Goal: Ask a question

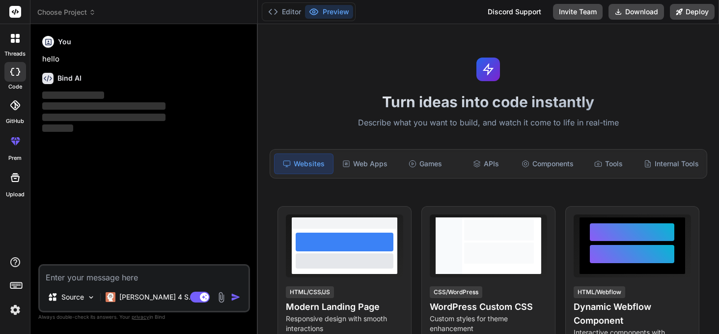
click at [94, 13] on icon at bounding box center [92, 12] width 7 height 7
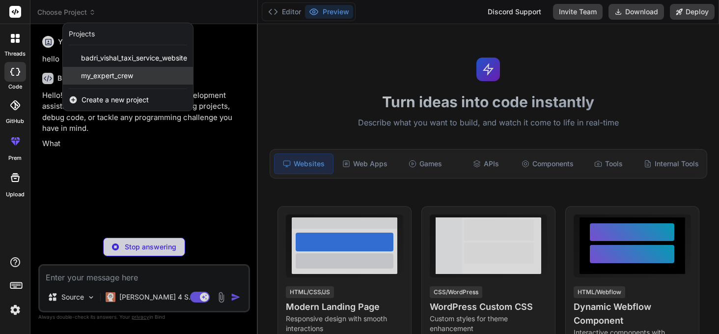
click at [109, 77] on span "my_expert_crew" at bounding box center [107, 76] width 52 height 10
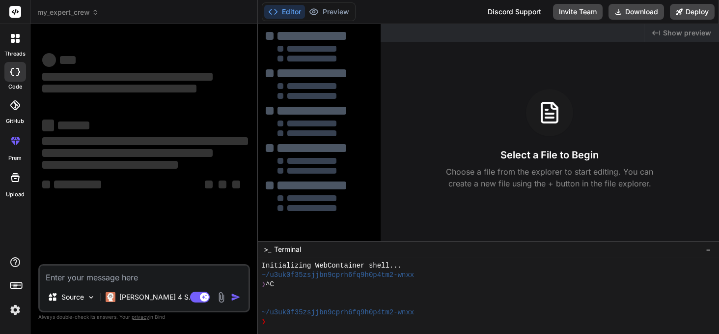
click at [16, 310] on img at bounding box center [15, 309] width 17 height 17
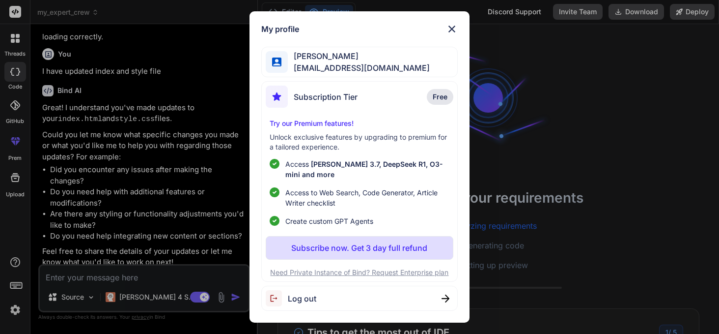
scroll to position [2296, 0]
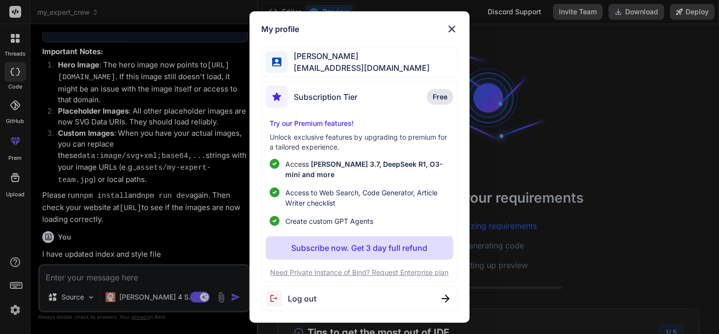
click at [453, 26] on img at bounding box center [452, 29] width 12 height 12
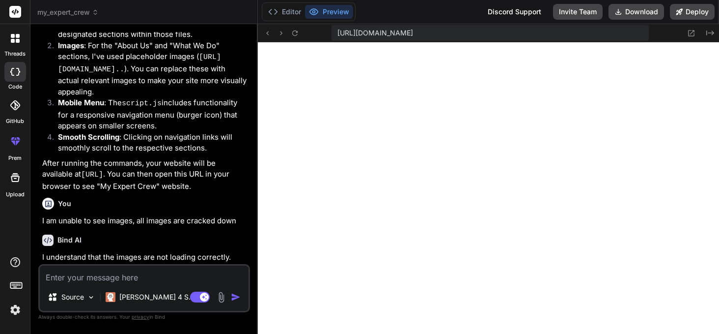
scroll to position [411, 0]
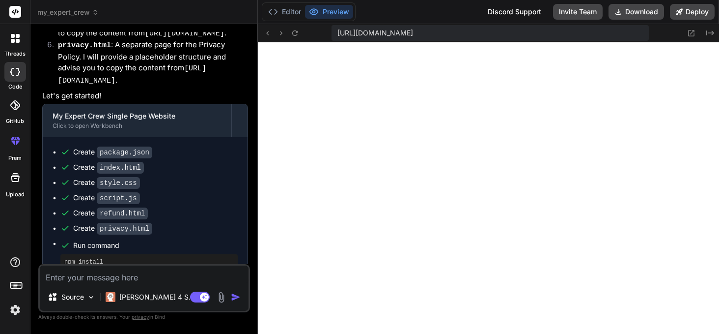
type textarea "x"
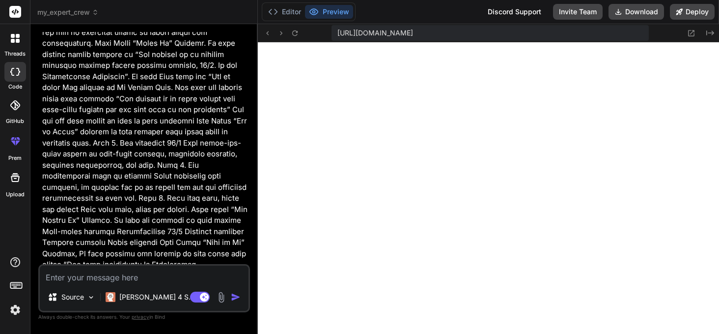
scroll to position [0, 0]
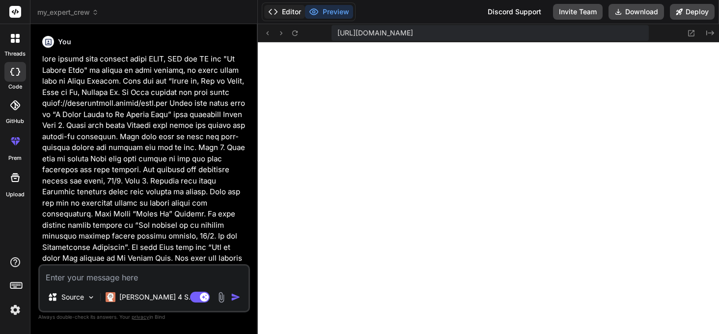
click at [285, 10] on button "Editor" at bounding box center [284, 12] width 41 height 14
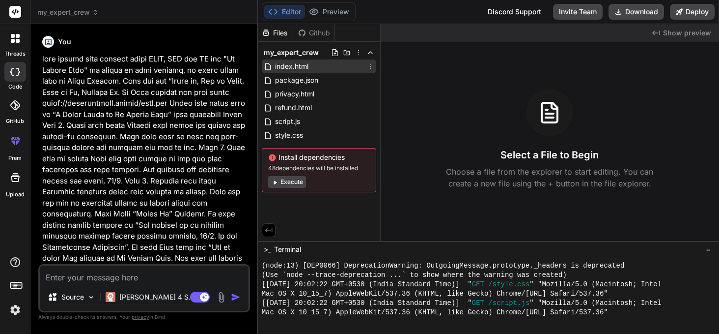
click at [368, 65] on icon at bounding box center [370, 66] width 8 height 8
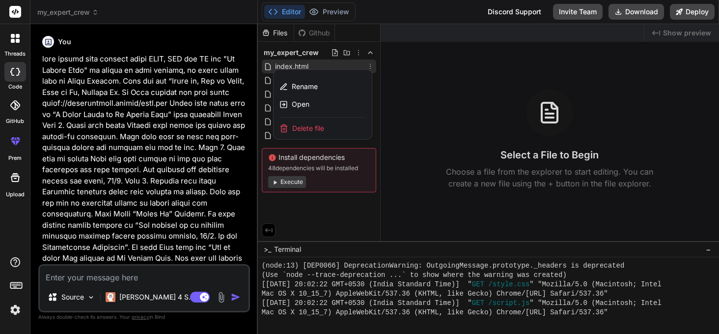
click at [368, 65] on div at bounding box center [488, 178] width 461 height 309
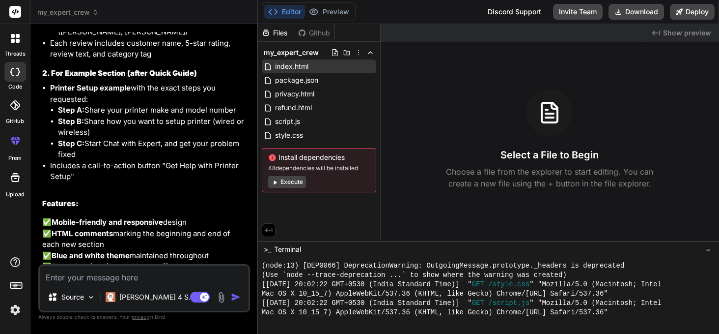
scroll to position [3340, 0]
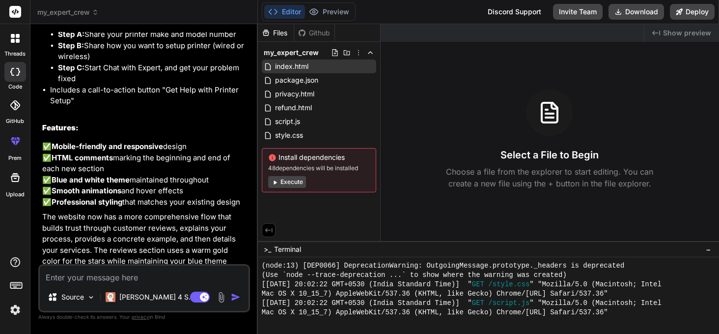
click at [105, 277] on textarea at bounding box center [144, 274] width 209 height 18
type textarea "o"
type textarea "x"
type textarea "on"
type textarea "x"
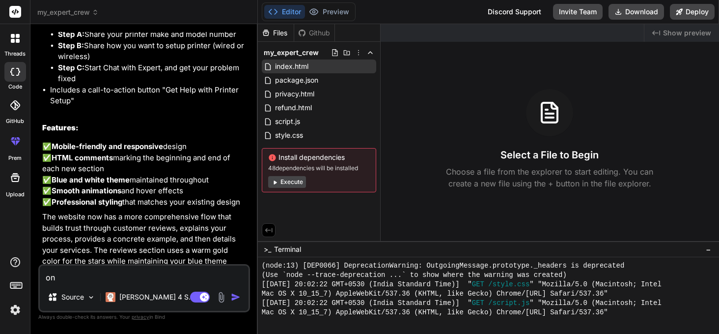
type textarea "on"
type textarea "x"
type textarea "on w"
type textarea "x"
type textarea "on wh"
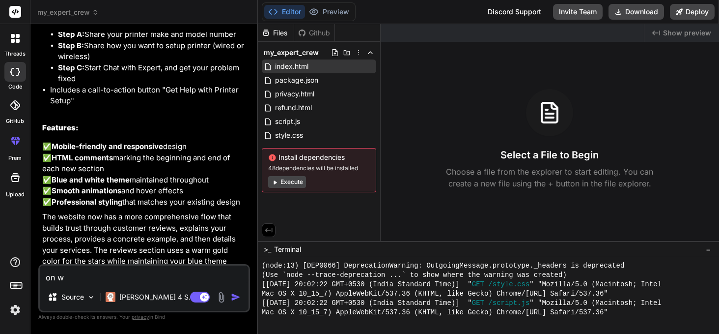
type textarea "x"
type textarea "on whi"
type textarea "x"
type textarea "on whic"
type textarea "x"
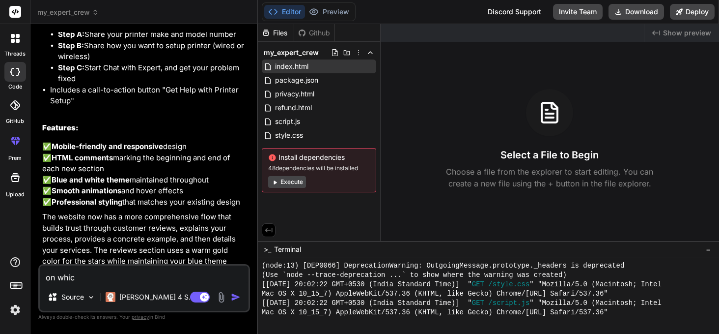
type textarea "on which"
type textarea "x"
type textarea "on which"
type textarea "x"
type textarea "on which d"
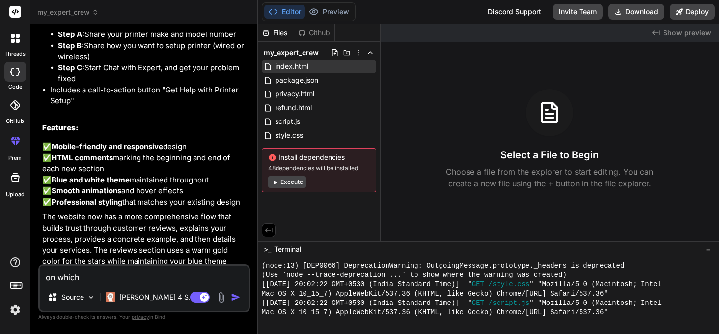
type textarea "x"
type textarea "on which da"
type textarea "x"
type textarea "on which dat"
type textarea "x"
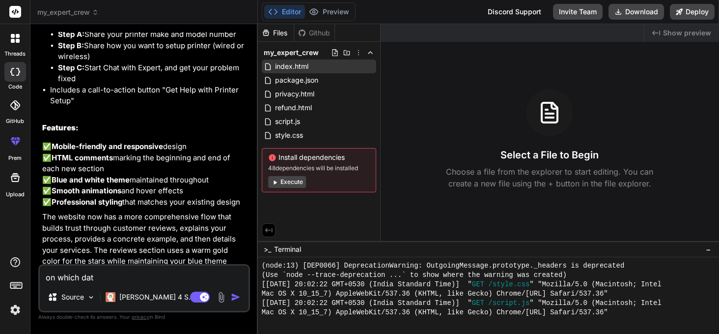
type textarea "on which date"
type textarea "x"
type textarea "on which date"
type textarea "x"
type textarea "on which date w"
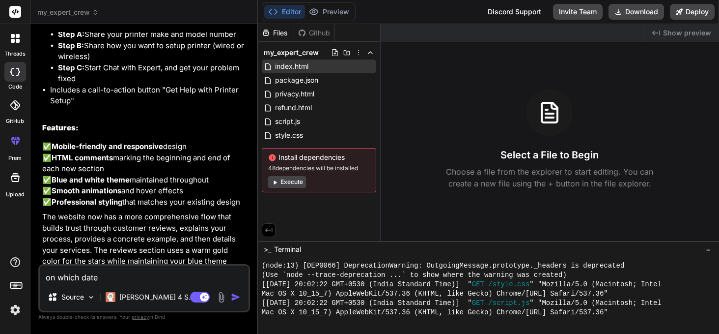
type textarea "x"
type textarea "on which date we"
type textarea "x"
type textarea "on which date we"
type textarea "x"
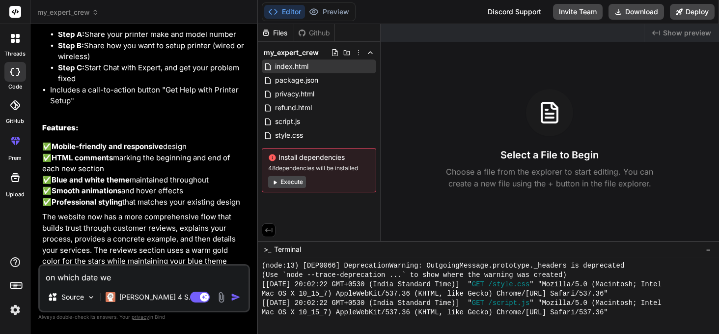
type textarea "on which date we s"
type textarea "x"
type textarea "on which date we st"
type textarea "x"
type textarea "on which date we sta"
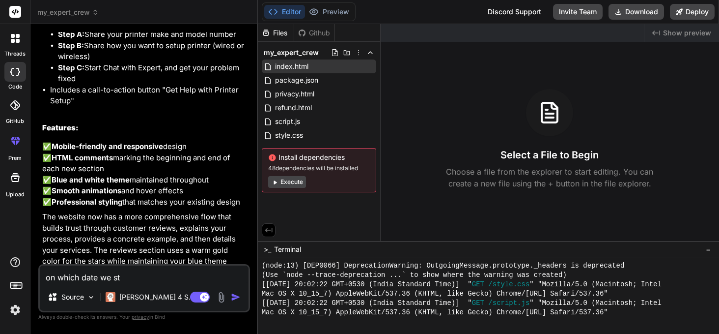
type textarea "x"
type textarea "on which date we star"
type textarea "x"
type textarea "on which date we start"
type textarea "x"
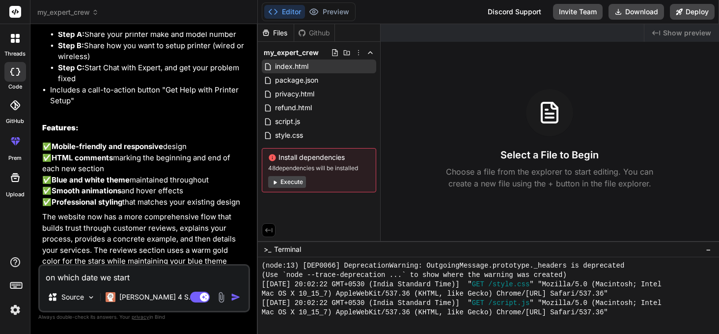
type textarea "on which date we starte"
type textarea "x"
type textarea "on which date we started"
type textarea "x"
type textarea "on which date we started"
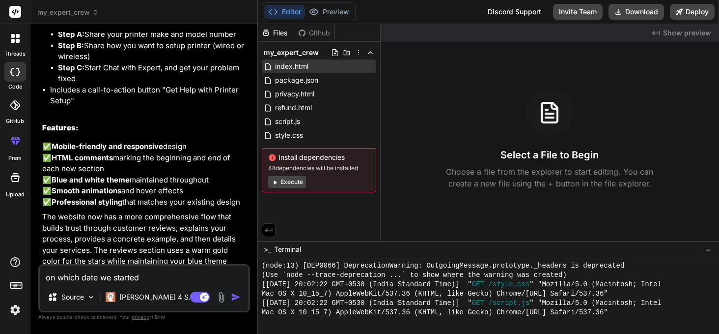
type textarea "x"
type textarea "on which date we started t"
type textarea "x"
type textarea "on which date we started th"
type textarea "x"
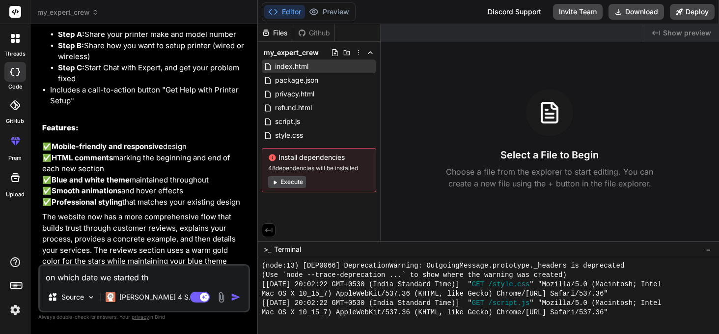
type textarea "on which date we started thi"
type textarea "x"
type textarea "on which date we started this"
type textarea "x"
type textarea "on which date we started this"
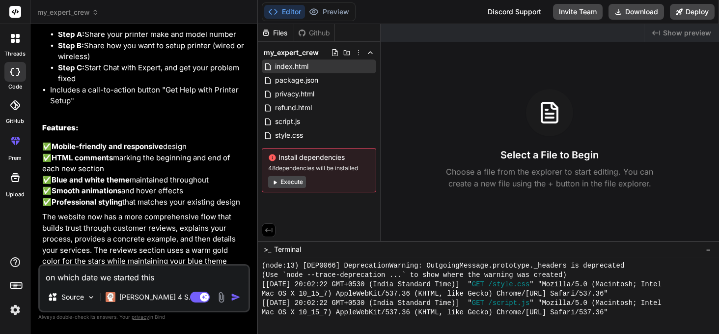
type textarea "x"
type textarea "on which date we started this p"
type textarea "x"
type textarea "on which date we started this pr"
type textarea "x"
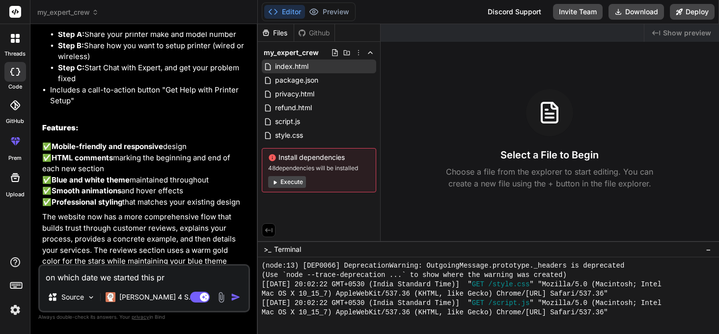
type textarea "on which date we started this pro"
type textarea "x"
type textarea "on which date we started this proj"
type textarea "x"
type textarea "on which date we started this proje"
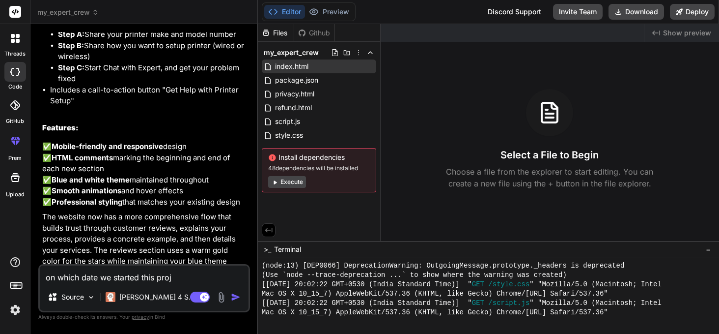
type textarea "x"
type textarea "on which date we started this projec"
type textarea "x"
type textarea "on which date we started this project"
type textarea "x"
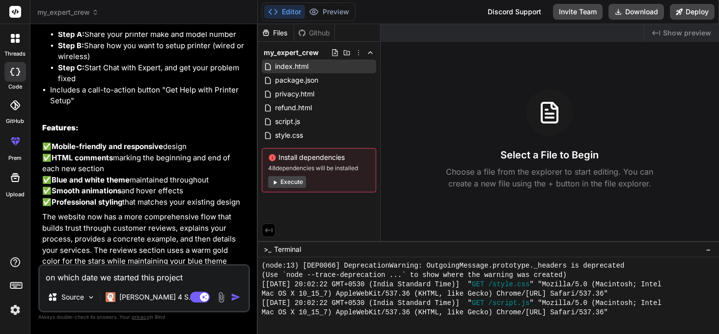
type textarea "on which date we started this project"
type textarea "x"
type textarea "on which date we started this project ?"
type textarea "x"
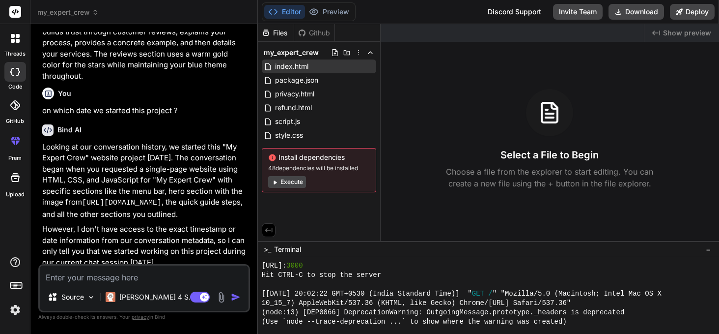
scroll to position [365, 0]
type textarea "x"
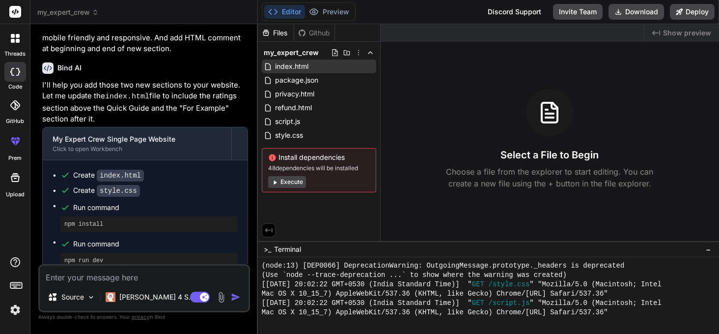
scroll to position [3536, 0]
